Goal: Information Seeking & Learning: Find specific fact

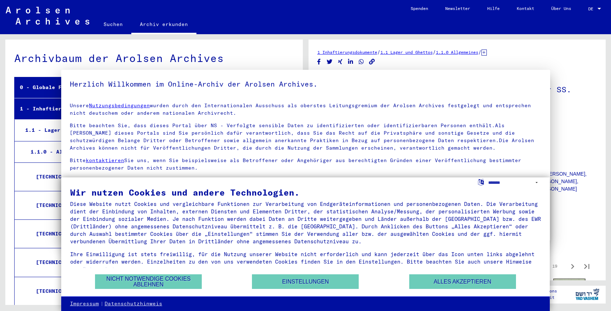
scroll to position [3156, 0]
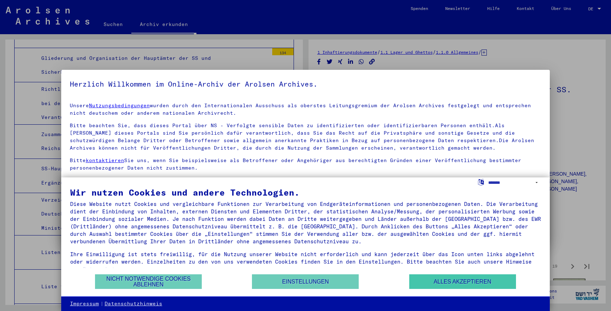
click at [419, 285] on button "Alles akzeptieren" at bounding box center [462, 281] width 107 height 15
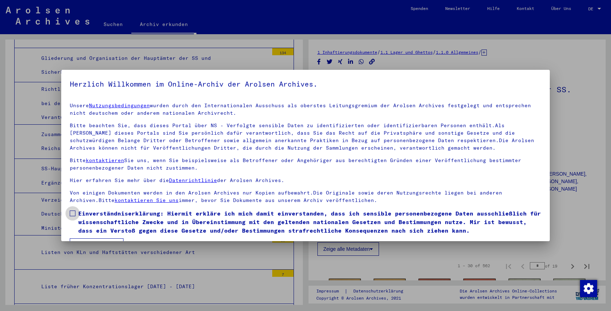
click at [72, 212] on span at bounding box center [73, 213] width 6 height 6
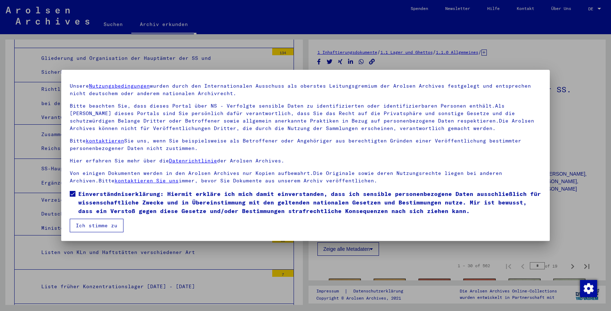
scroll to position [20, 0]
click at [111, 224] on button "Ich stimme zu" at bounding box center [97, 225] width 54 height 14
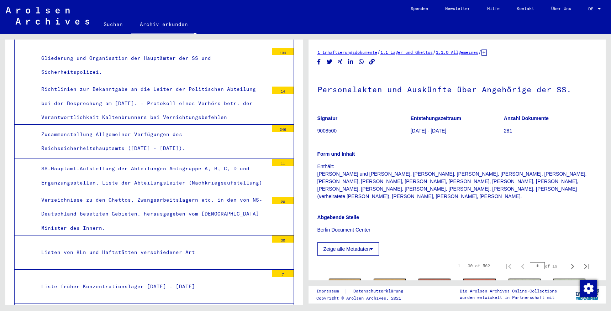
scroll to position [0, 0]
click at [117, 22] on link "Suchen" at bounding box center [113, 24] width 36 height 17
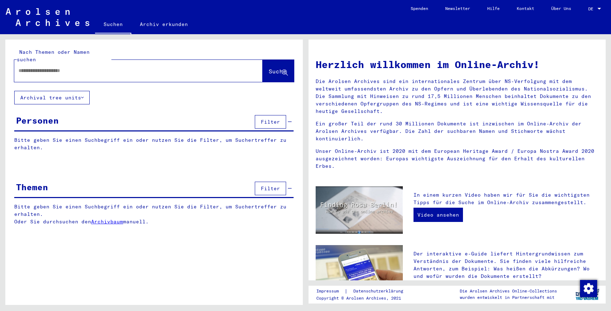
click at [134, 67] on input "text" at bounding box center [129, 70] width 223 height 7
type input "**********"
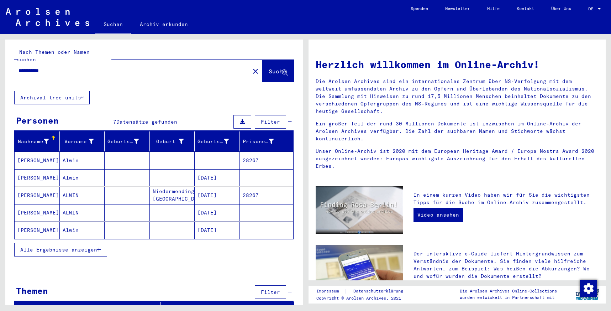
click at [71, 246] on span "Alle Ergebnisse anzeigen" at bounding box center [58, 249] width 77 height 6
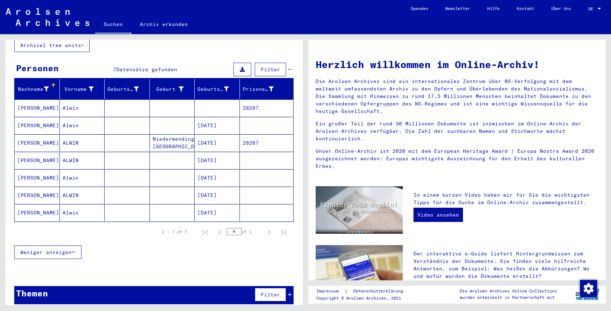
scroll to position [52, 0]
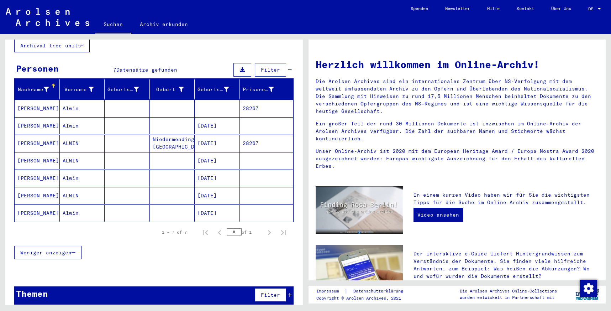
click at [30, 208] on mat-cell "[PERSON_NAME]" at bounding box center [37, 212] width 45 height 17
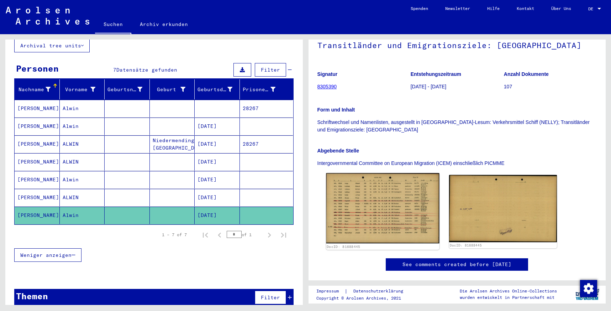
scroll to position [71, 0]
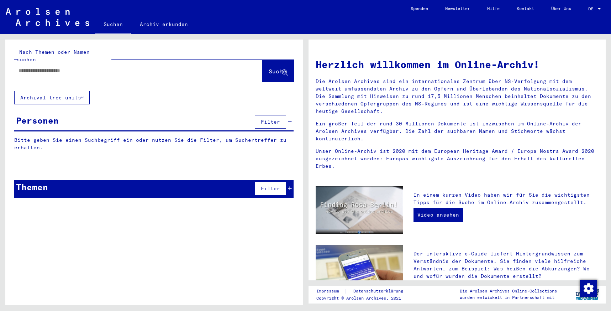
click at [69, 67] on input "text" at bounding box center [129, 70] width 223 height 7
type input "**********"
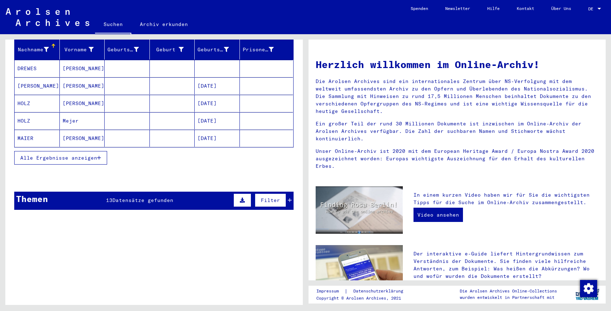
scroll to position [95, 0]
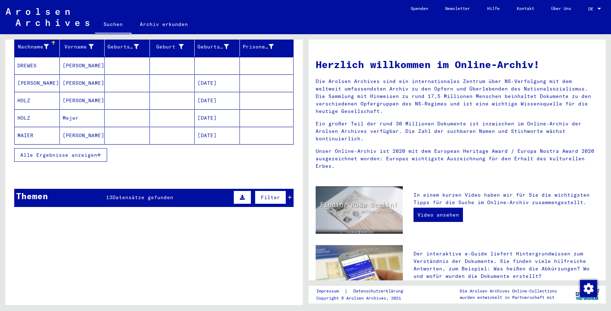
click at [69, 152] on span "Alle Ergebnisse anzeigen" at bounding box center [58, 155] width 77 height 6
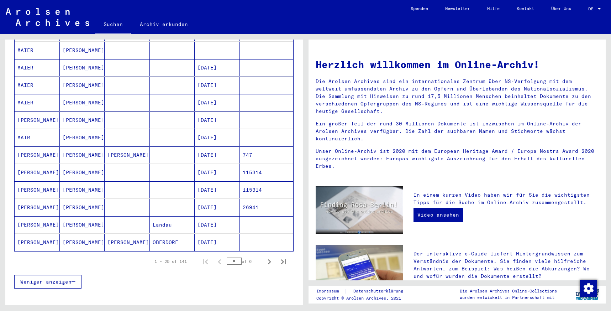
scroll to position [339, 0]
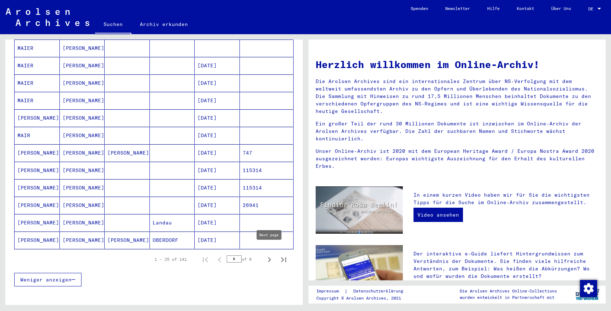
click at [270, 257] on icon "Next page" at bounding box center [269, 259] width 3 height 5
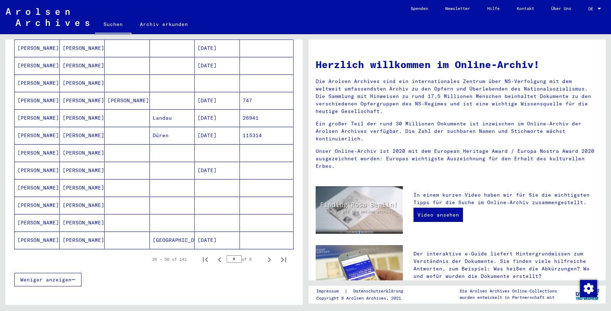
click at [269, 257] on icon "Next page" at bounding box center [269, 259] width 3 height 5
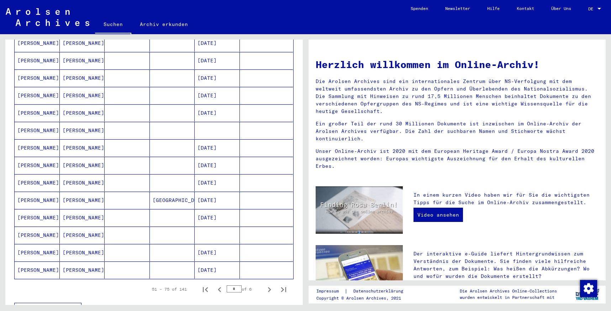
scroll to position [311, 0]
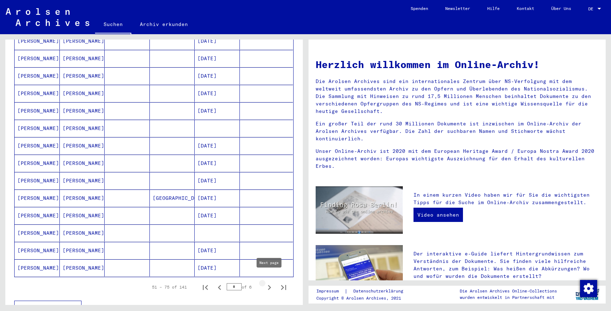
click at [269, 282] on icon "Next page" at bounding box center [269, 287] width 10 height 10
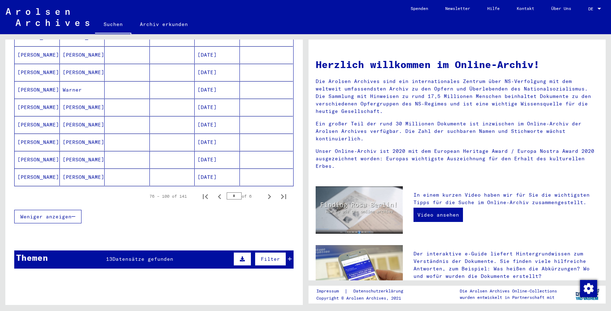
scroll to position [402, 0]
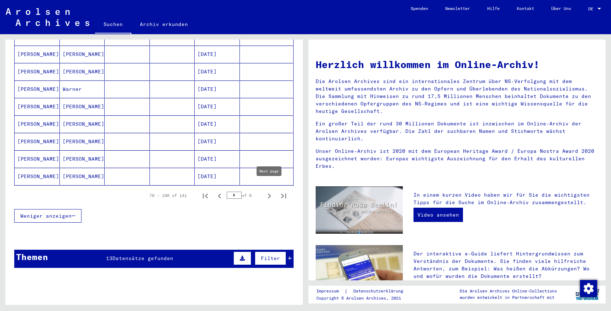
click at [270, 191] on icon "Next page" at bounding box center [269, 196] width 10 height 10
type input "*"
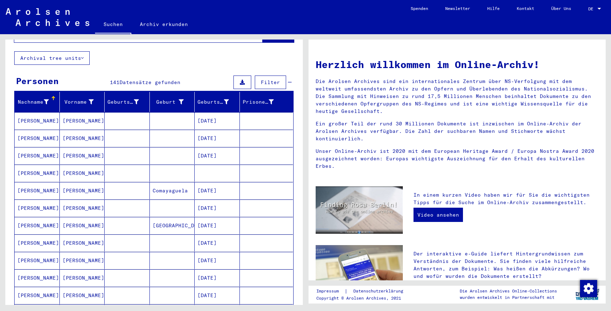
scroll to position [38, 0]
